Goal: Submit feedback/report problem

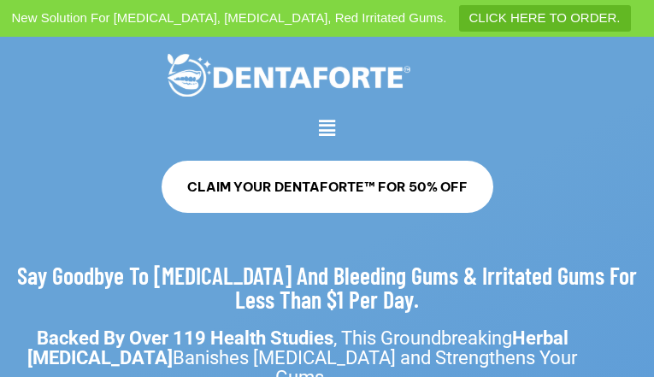
type input "**********"
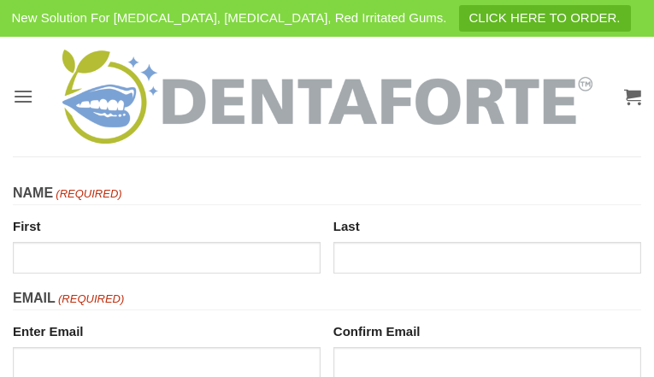
type input "**********"
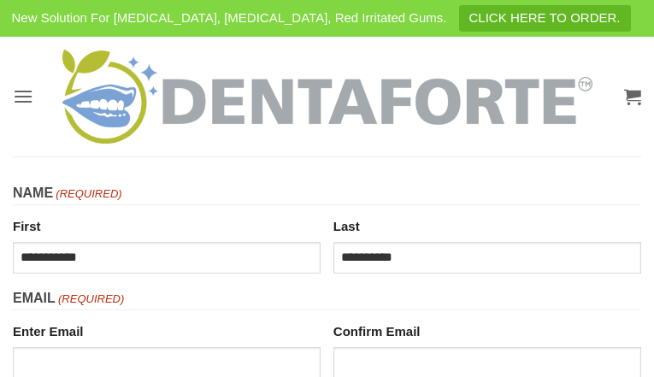
type input "**********"
